Goal: Check status

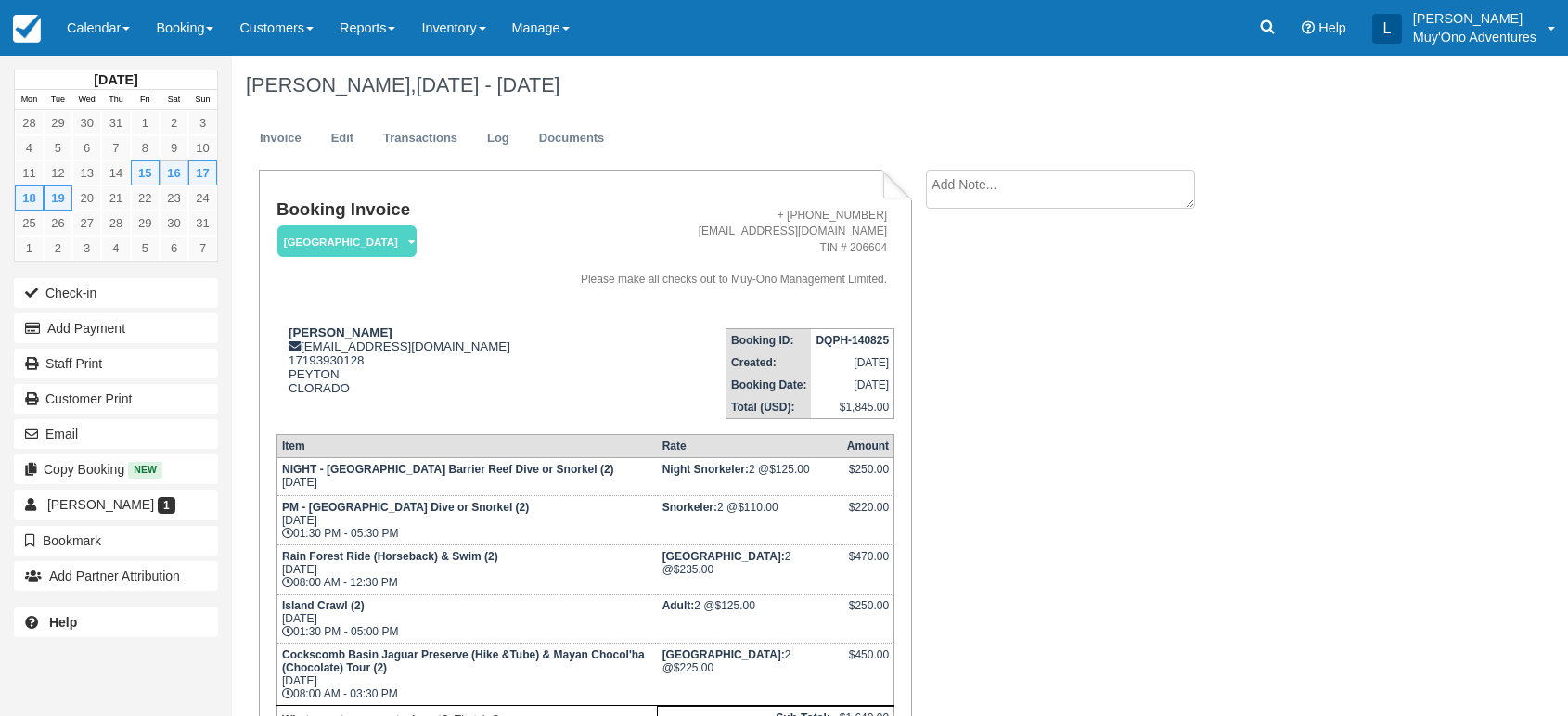
scroll to position [96, 0]
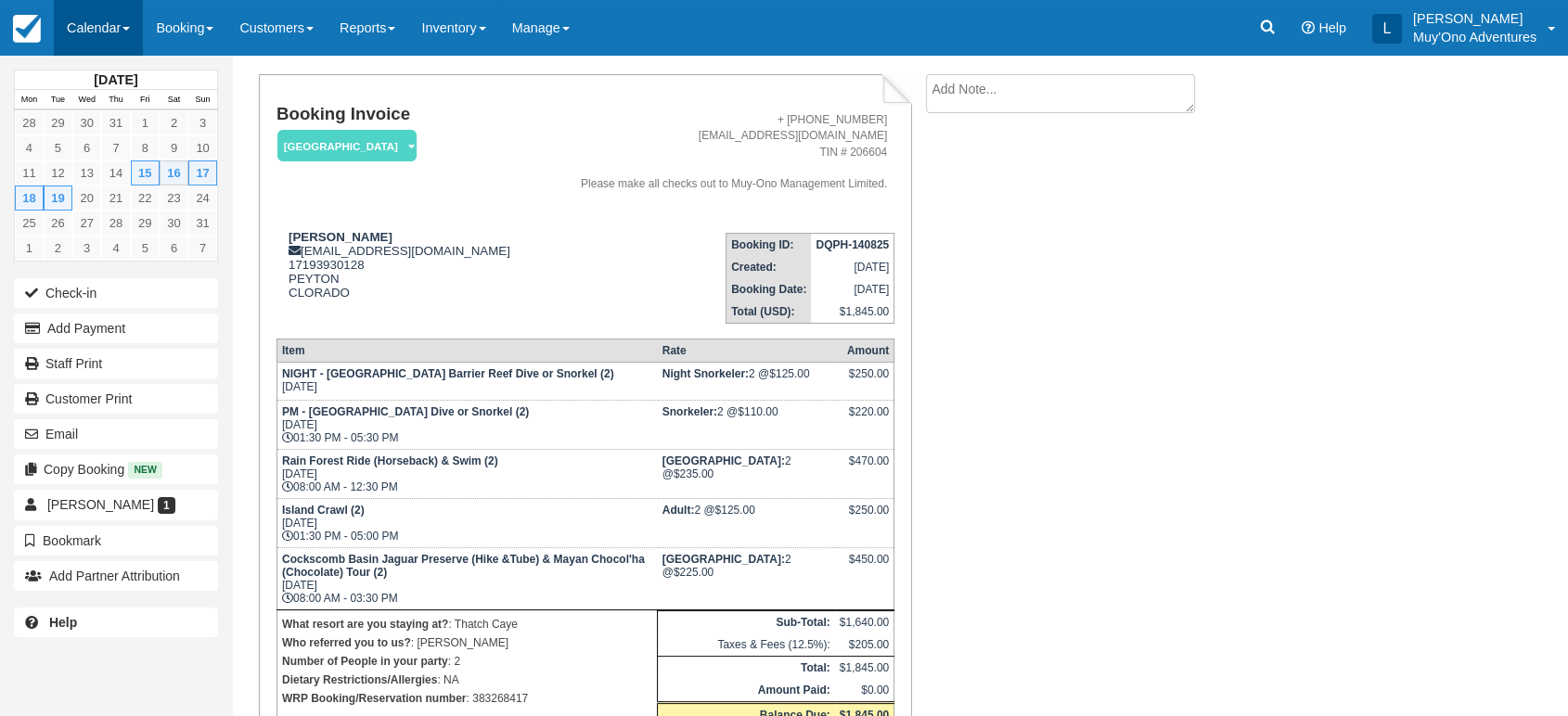
drag, startPoint x: 0, startPoint y: 0, endPoint x: 134, endPoint y: 41, distance: 140.1
click at [134, 41] on link "Calendar" at bounding box center [98, 27] width 89 height 56
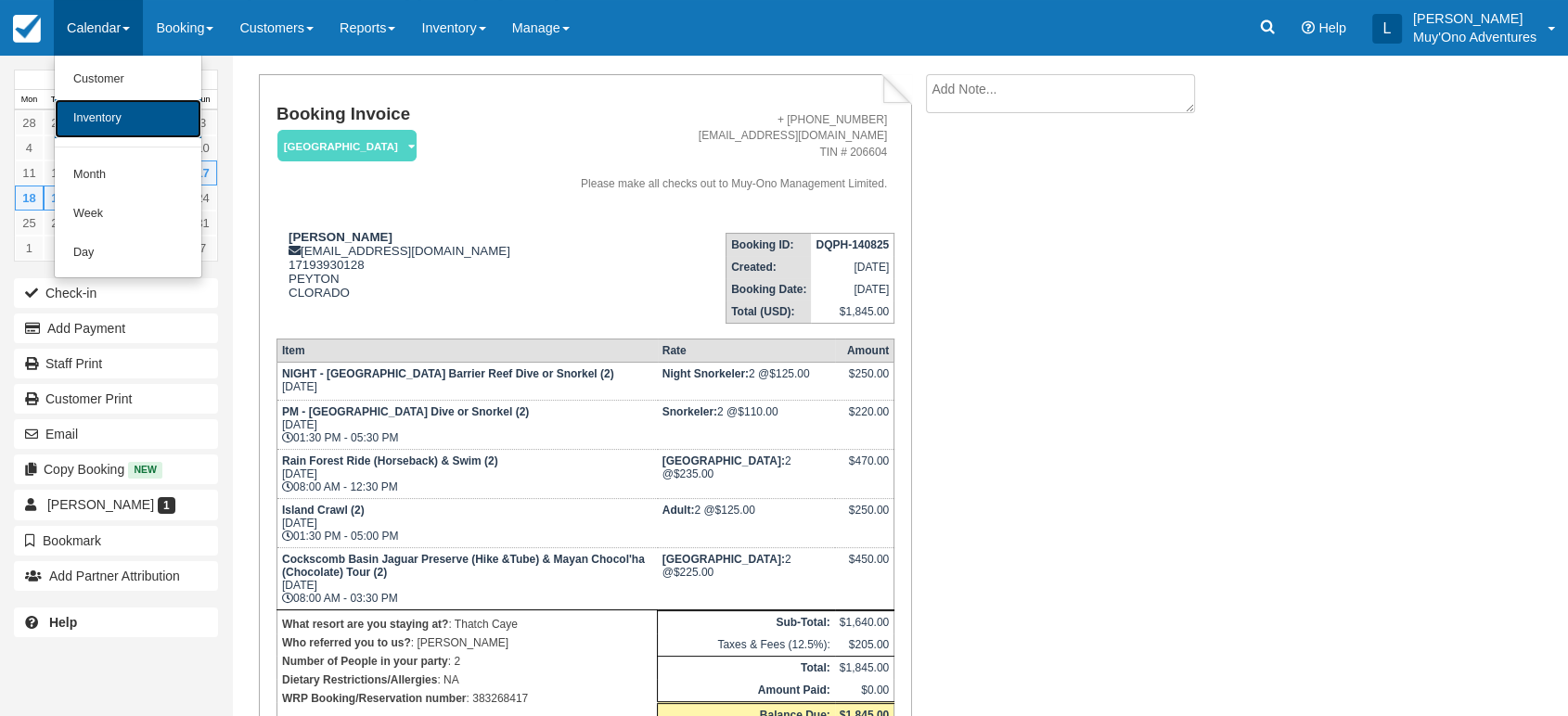
click at [105, 129] on link "Inventory" at bounding box center [128, 119] width 147 height 39
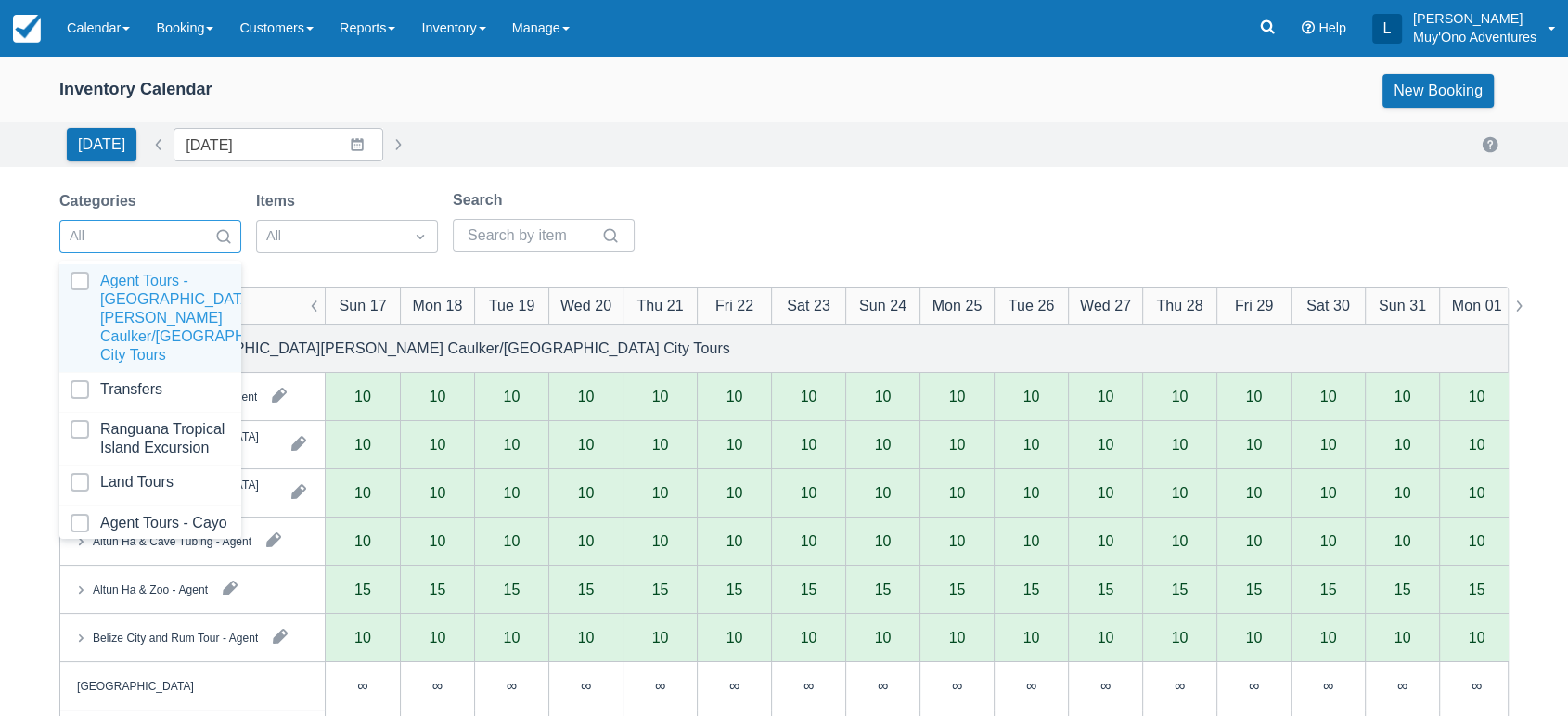
click at [211, 236] on div at bounding box center [224, 237] width 34 height 26
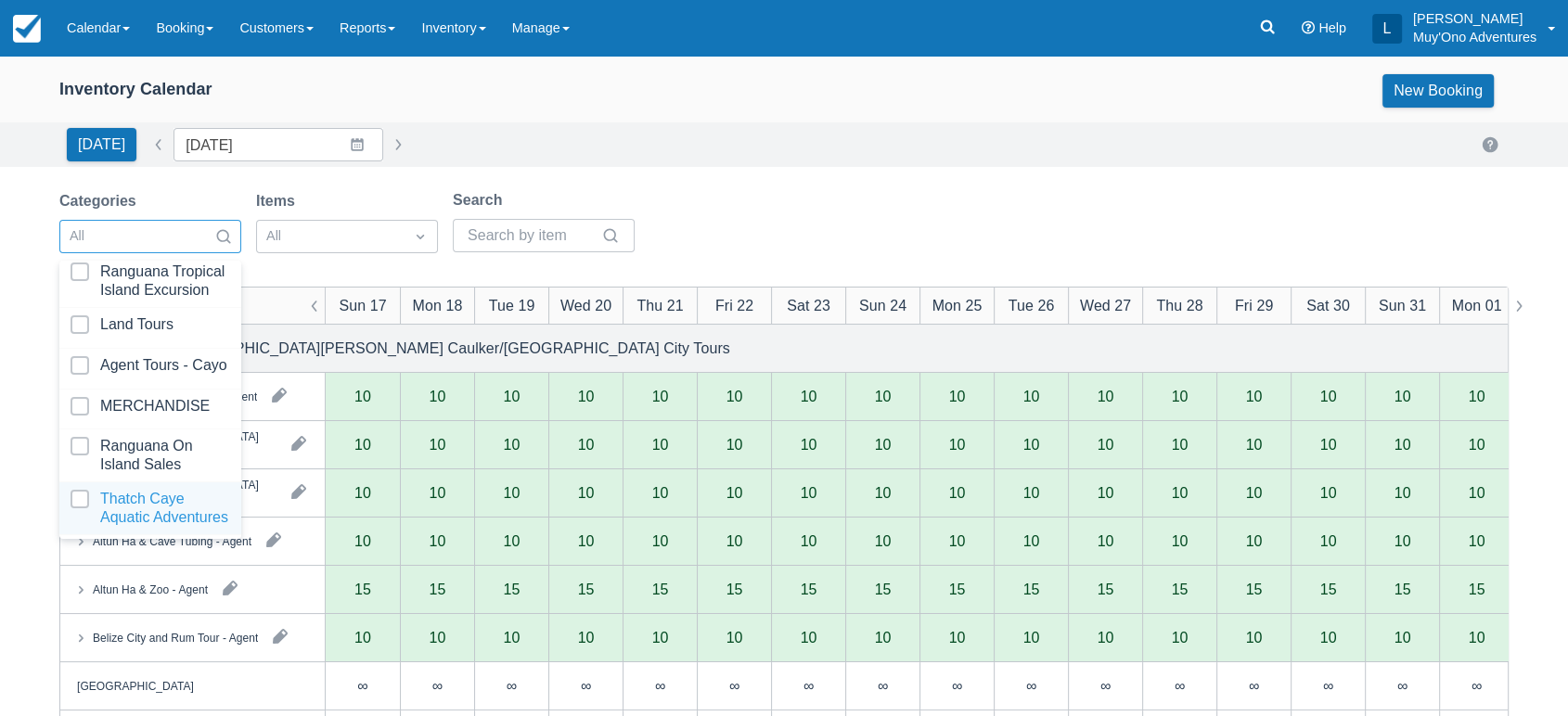
click at [163, 490] on div at bounding box center [150, 508] width 160 height 37
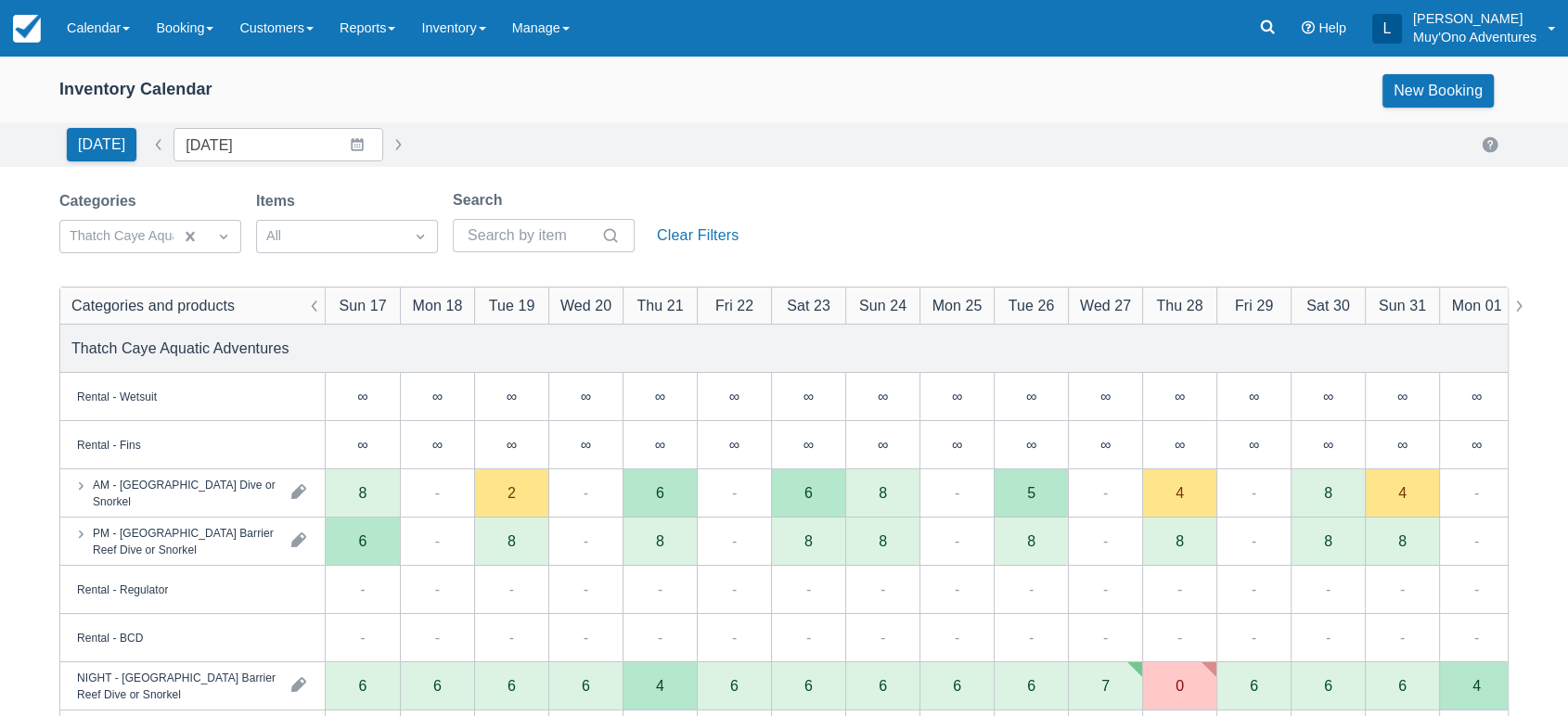
click at [747, 154] on div "Today Date 08/17/25 Navigate forward to interact with the calendar and select a…" at bounding box center [784, 145] width 1449 height 34
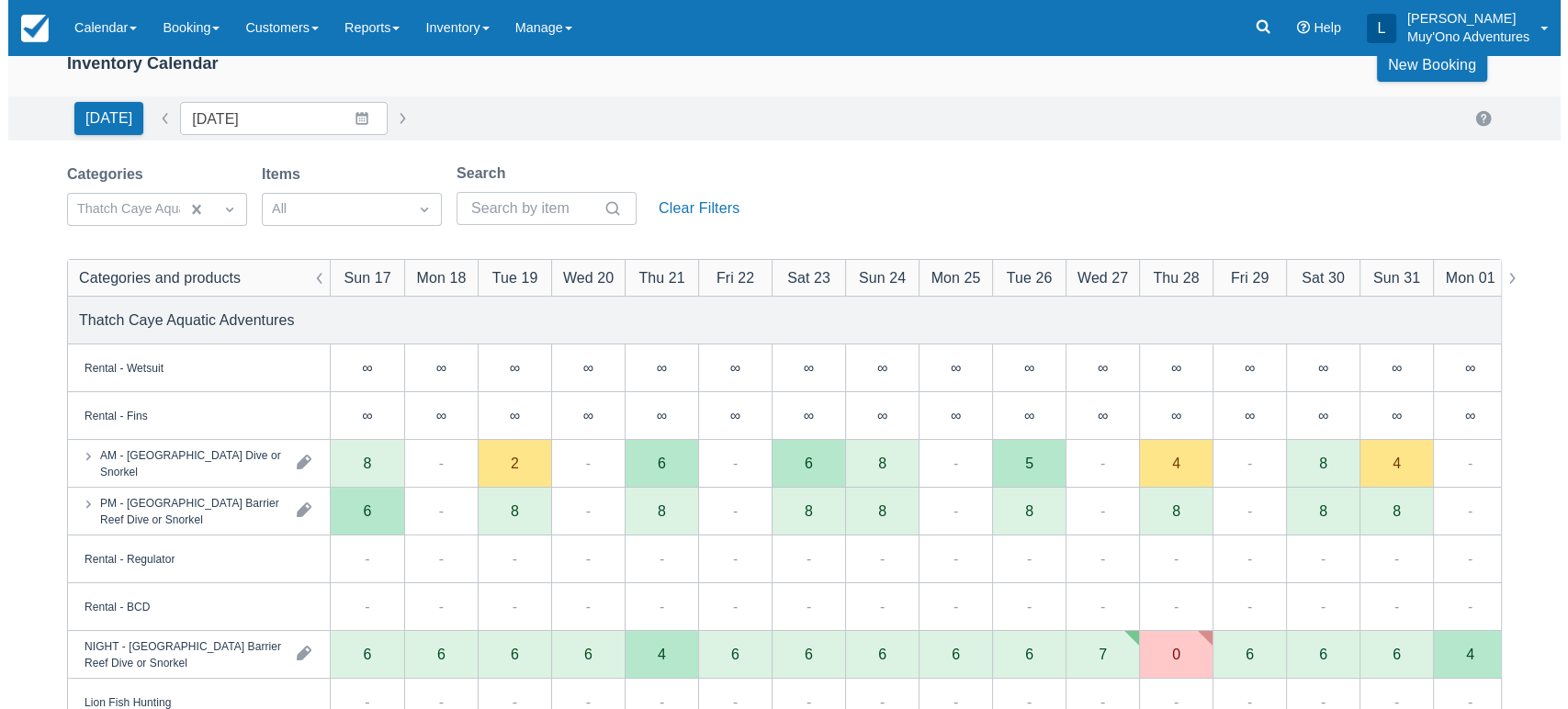
scroll to position [23, 0]
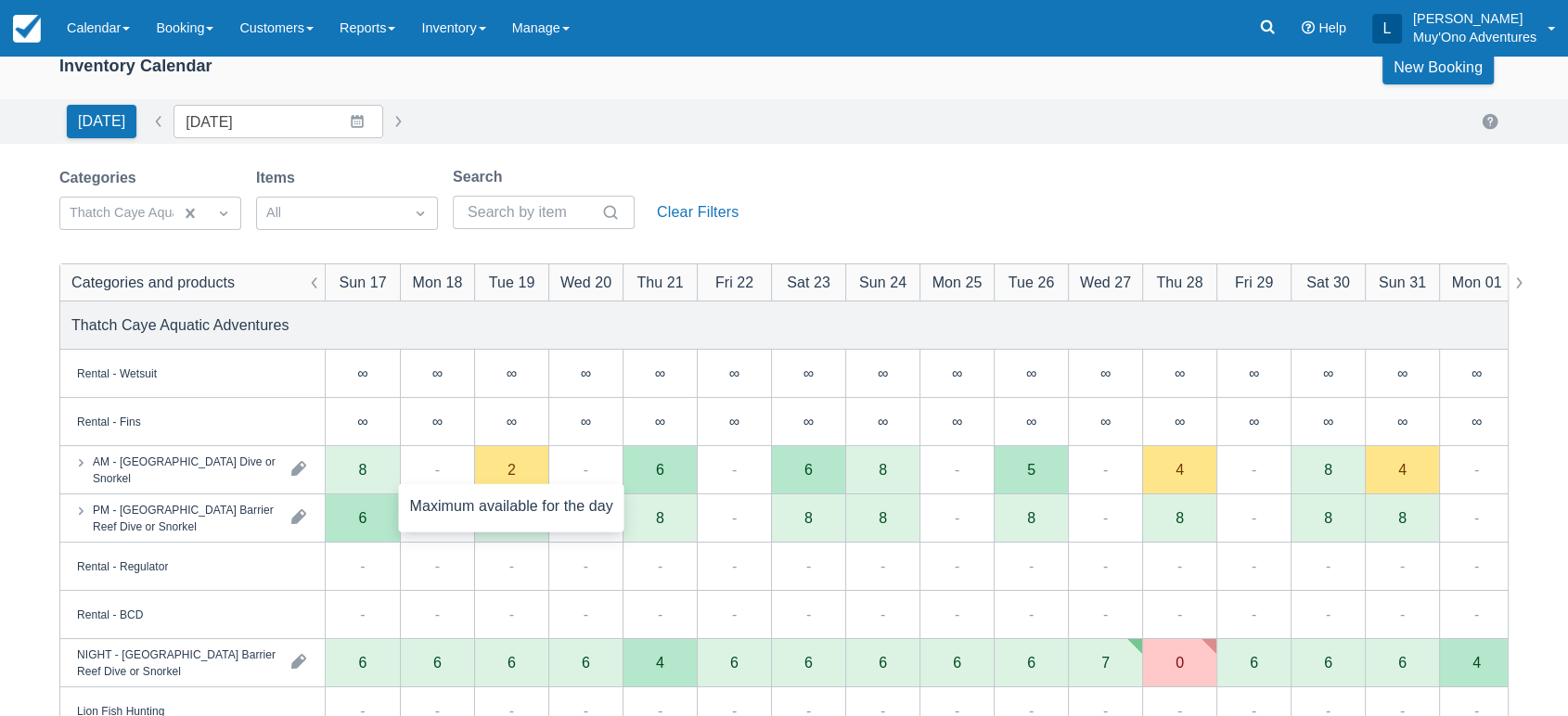
click at [533, 473] on div "2" at bounding box center [511, 469] width 74 height 48
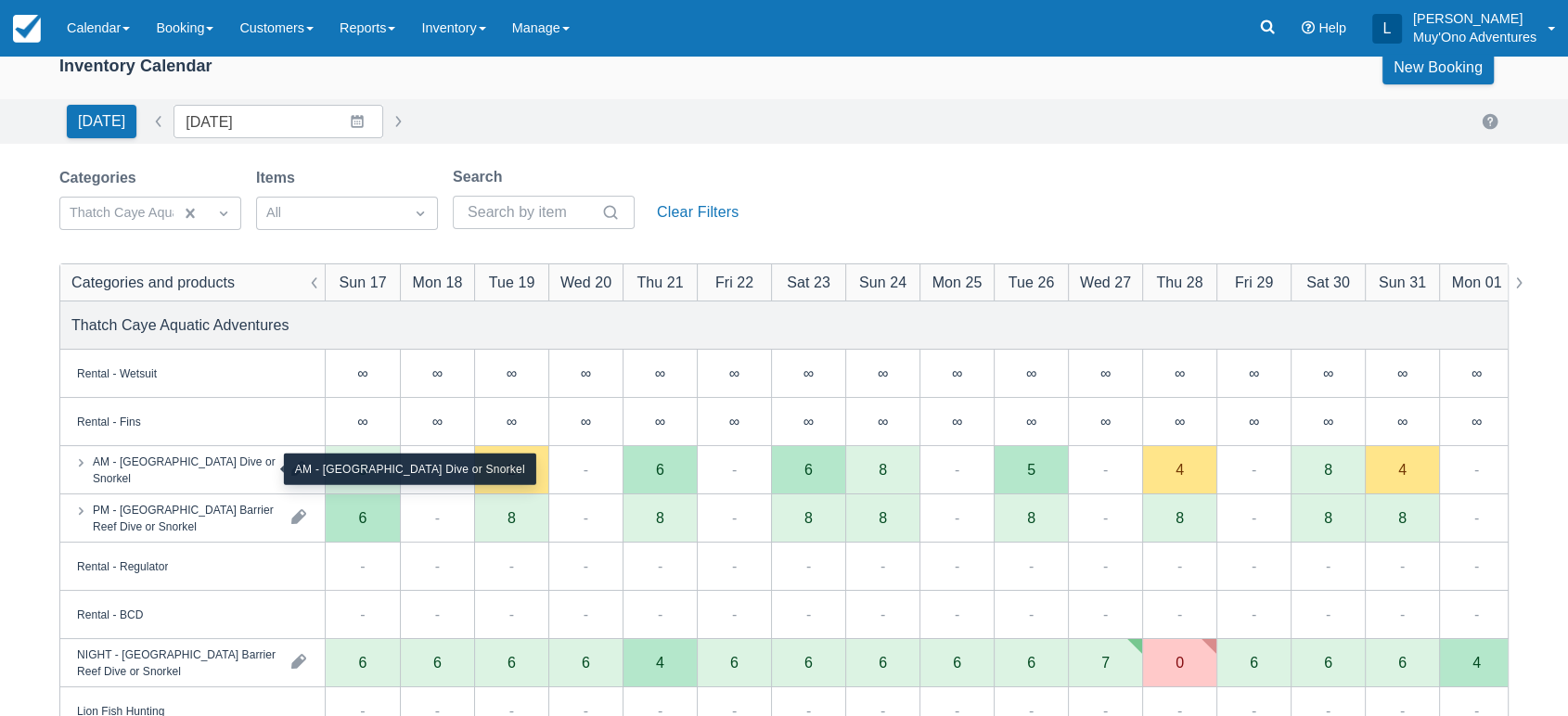
click at [235, 478] on div "AM - Belize Barrier Reef Dive or Snorkel" at bounding box center [184, 469] width 183 height 34
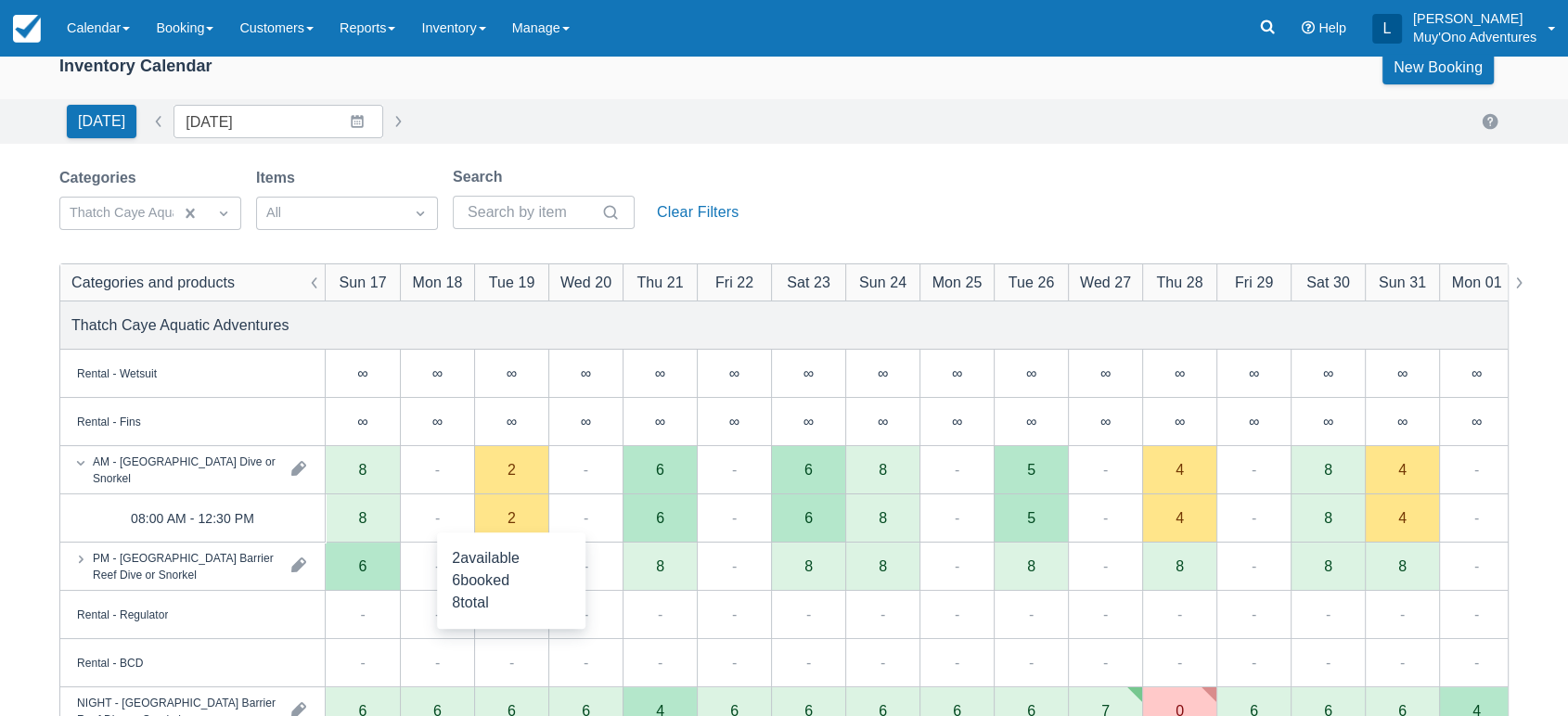
click at [533, 525] on div "2" at bounding box center [511, 518] width 74 height 48
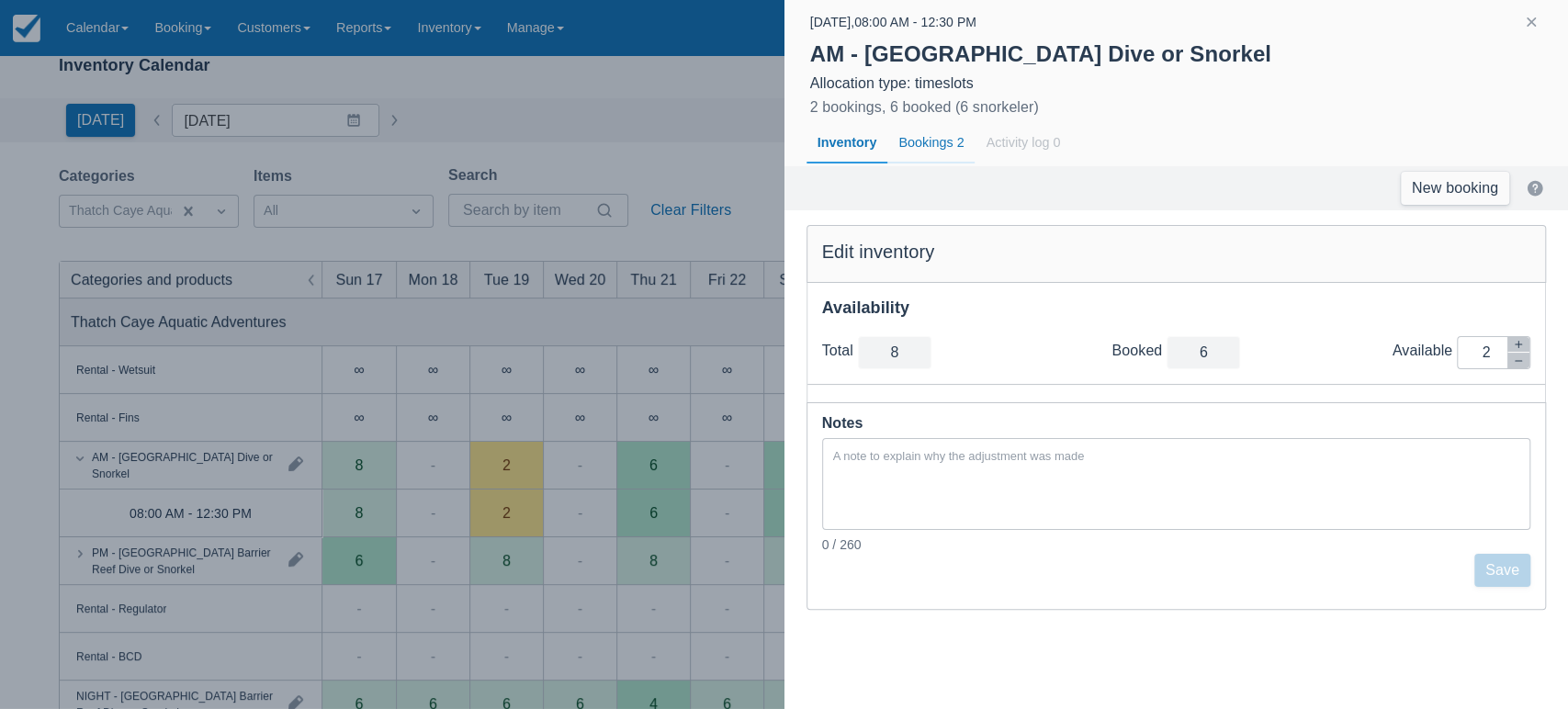
click at [956, 138] on div "Bookings 2" at bounding box center [932, 143] width 88 height 42
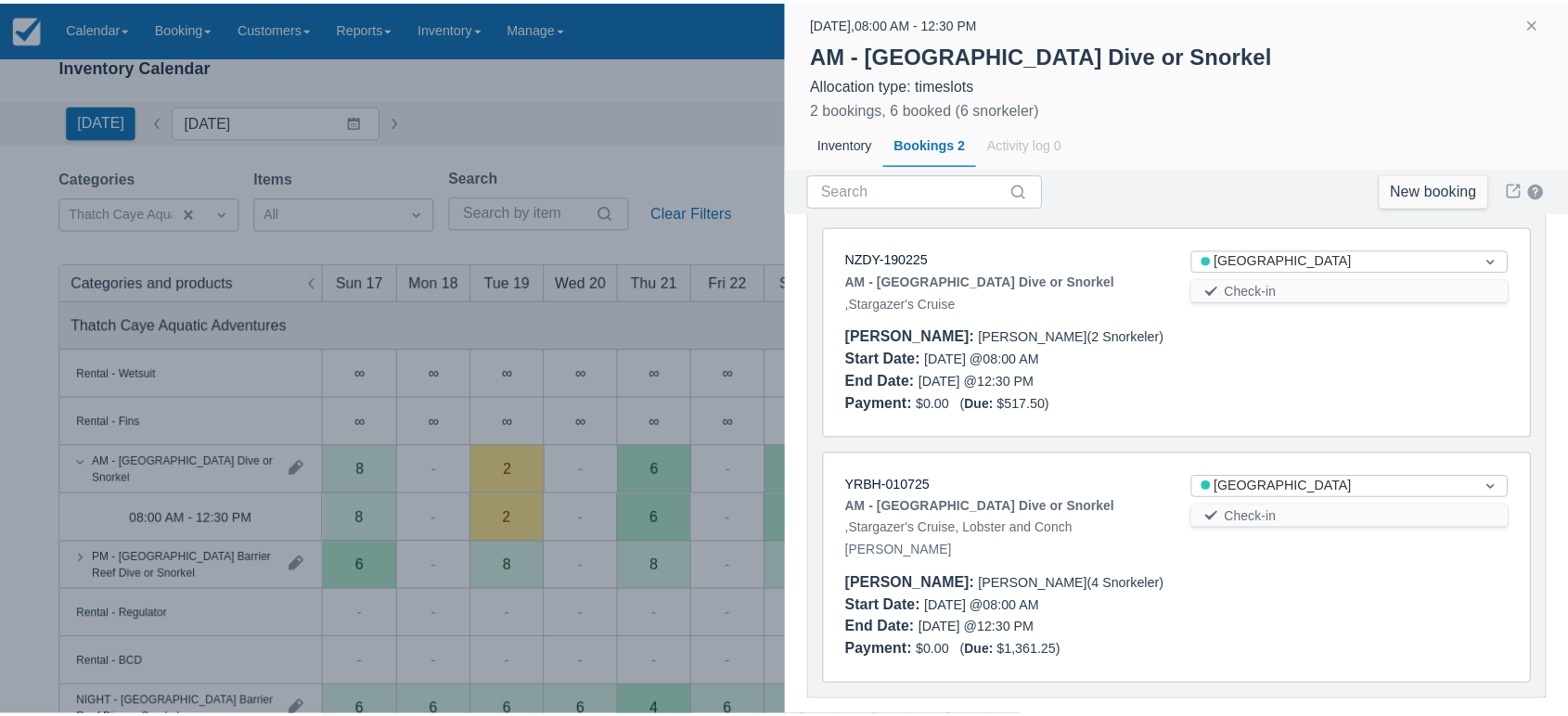
scroll to position [125, 0]
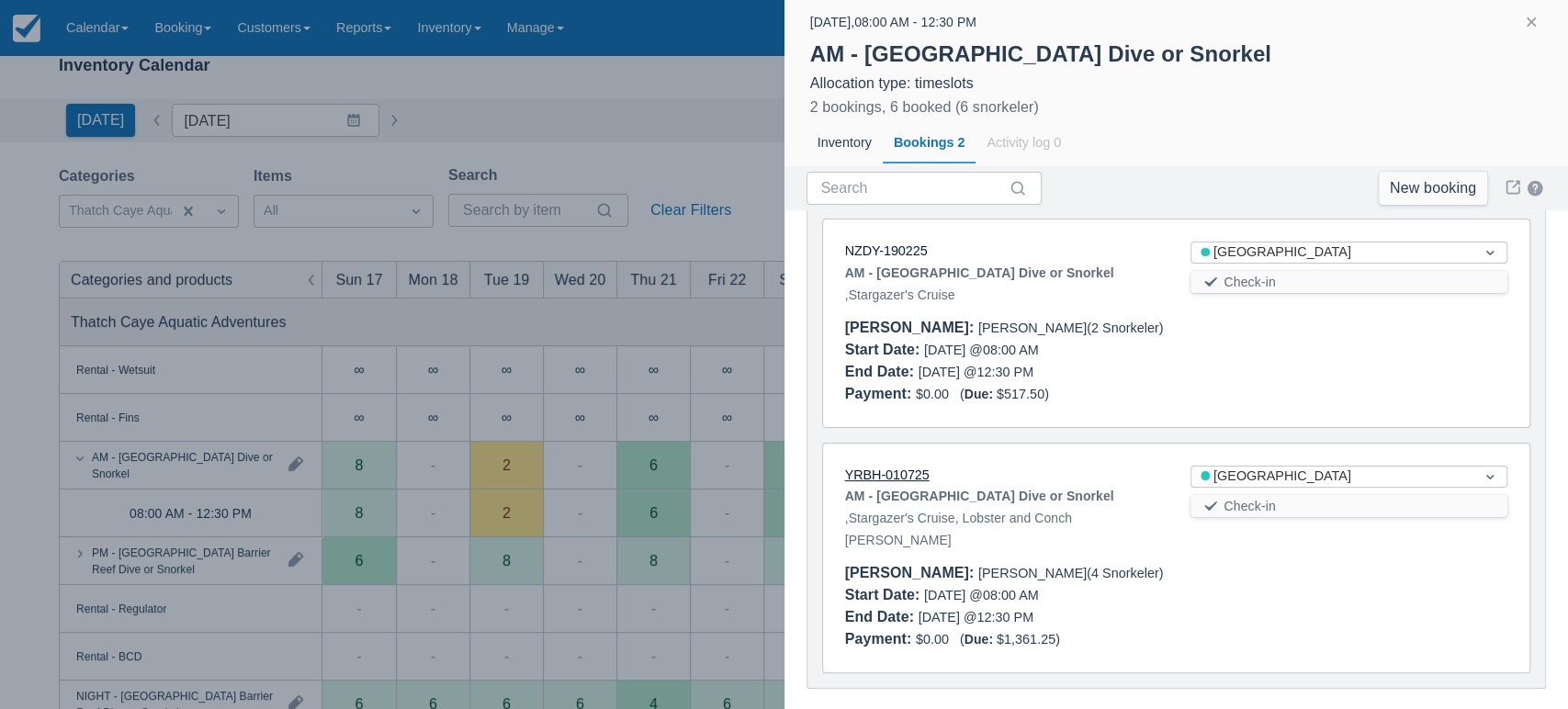
click at [880, 475] on link "YRBH-010725" at bounding box center [887, 475] width 85 height 15
click at [1530, 27] on button "button" at bounding box center [1532, 22] width 22 height 22
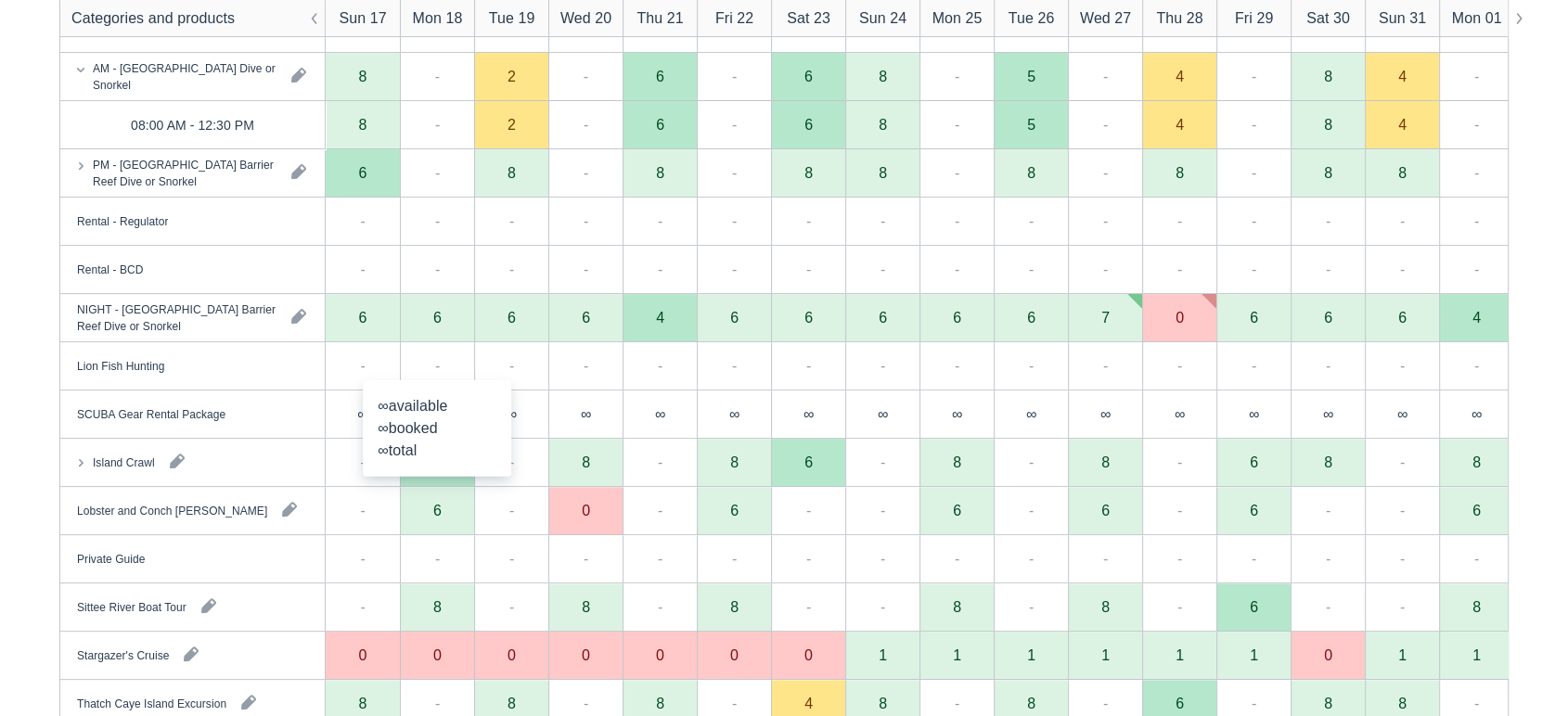
scroll to position [465, 0]
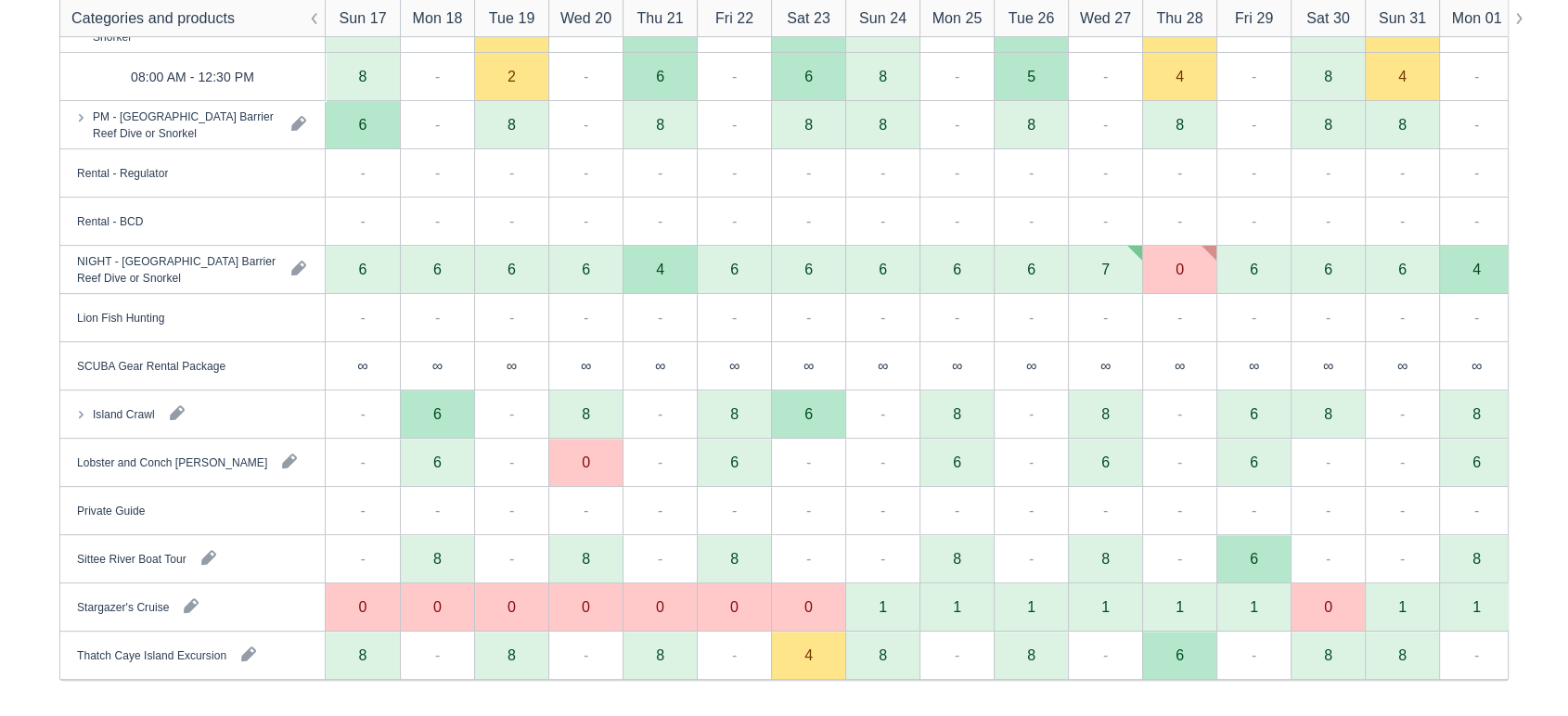
click at [241, 413] on div "Island Crawl" at bounding box center [192, 414] width 264 height 47
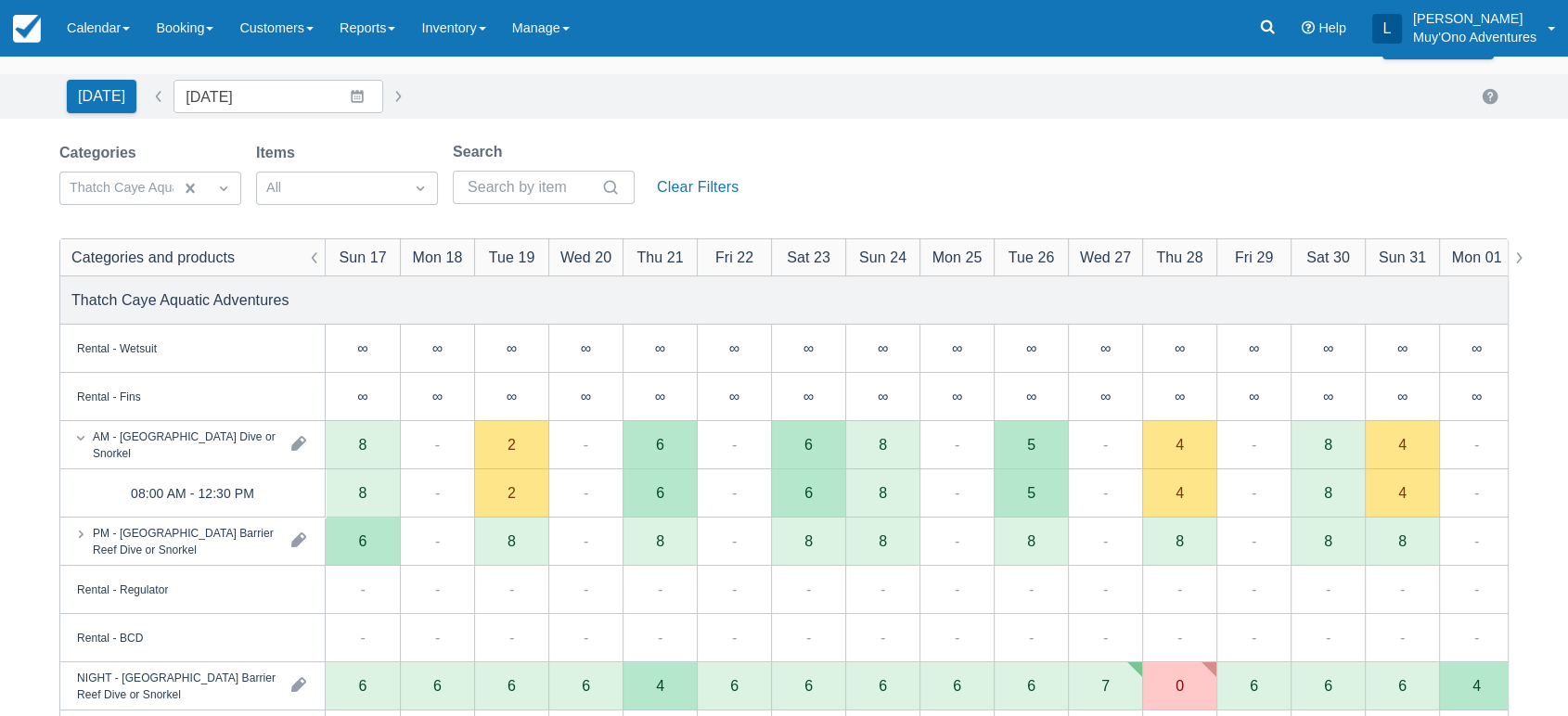
scroll to position [0, 0]
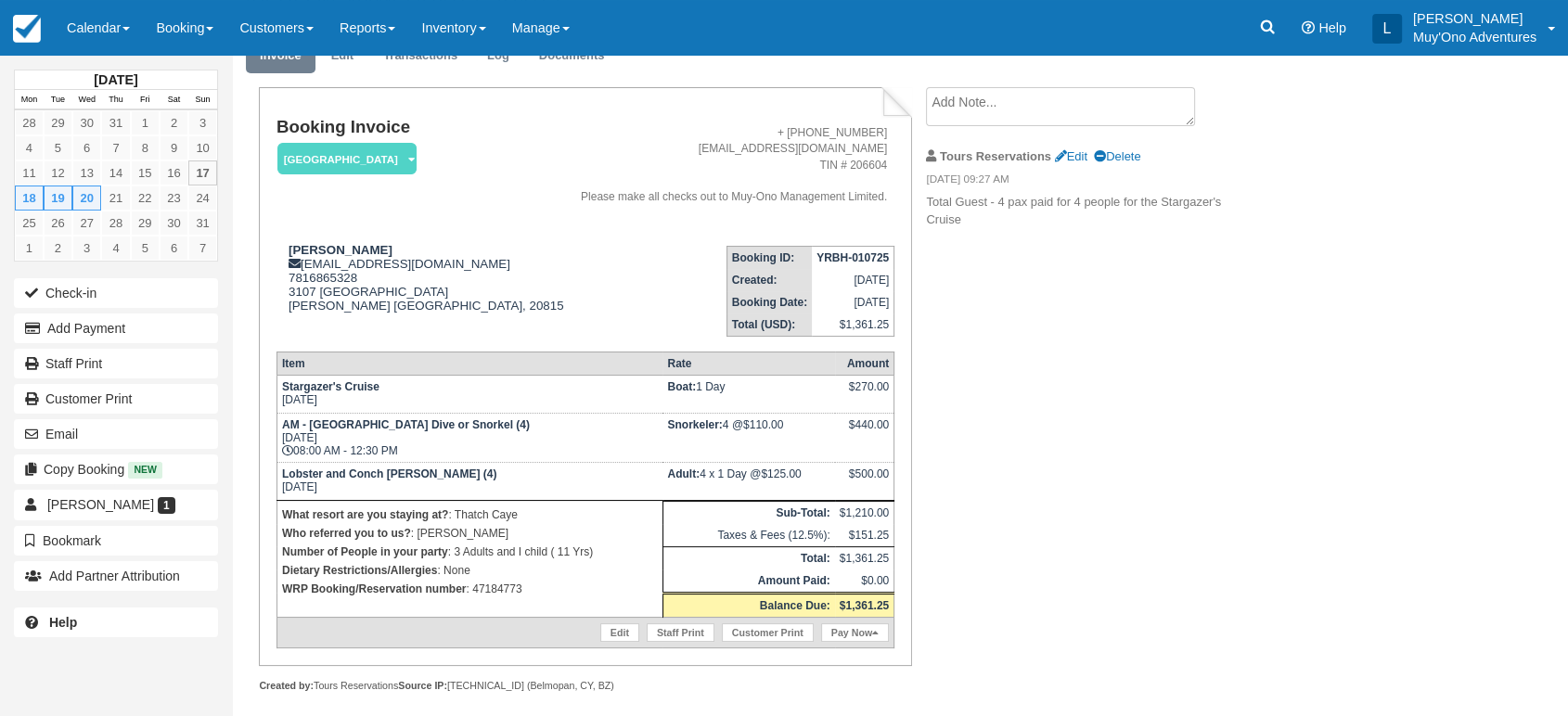
scroll to position [94, 0]
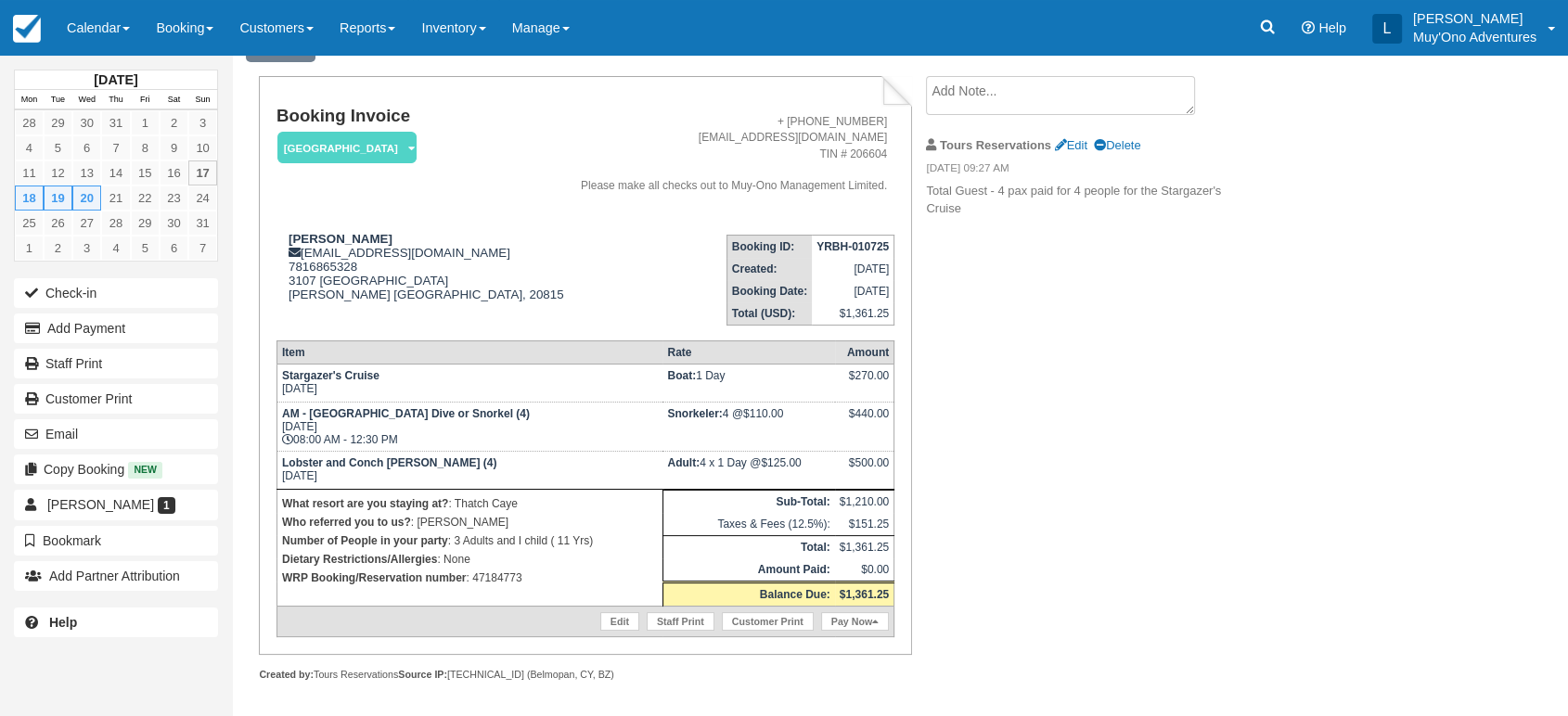
click at [1105, 473] on div "Booking Invoice [GEOGRAPHIC_DATA]   Pending HOLD Deposit Paid Cancelled Void Mu…" at bounding box center [742, 399] width 1021 height 645
